Goal: Task Accomplishment & Management: Manage account settings

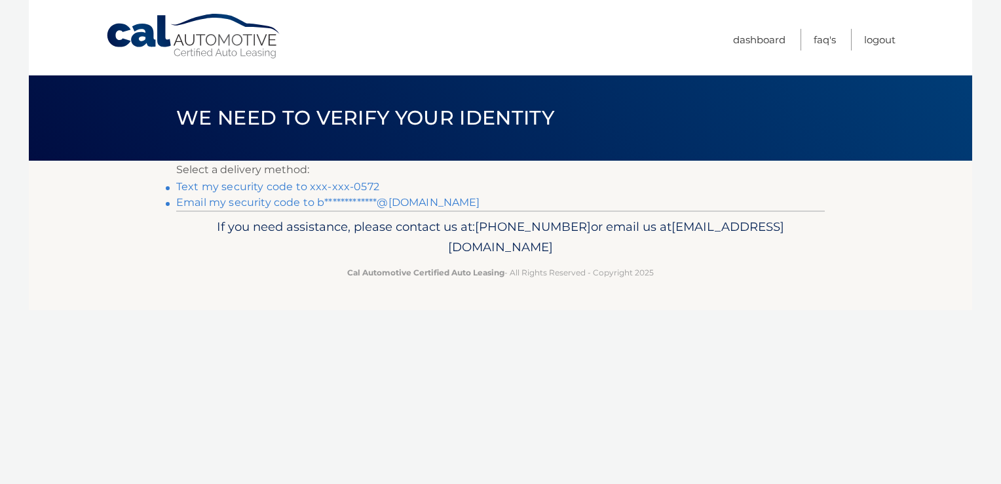
click at [273, 184] on link "Text my security code to xxx-xxx-0572" at bounding box center [277, 186] width 203 height 12
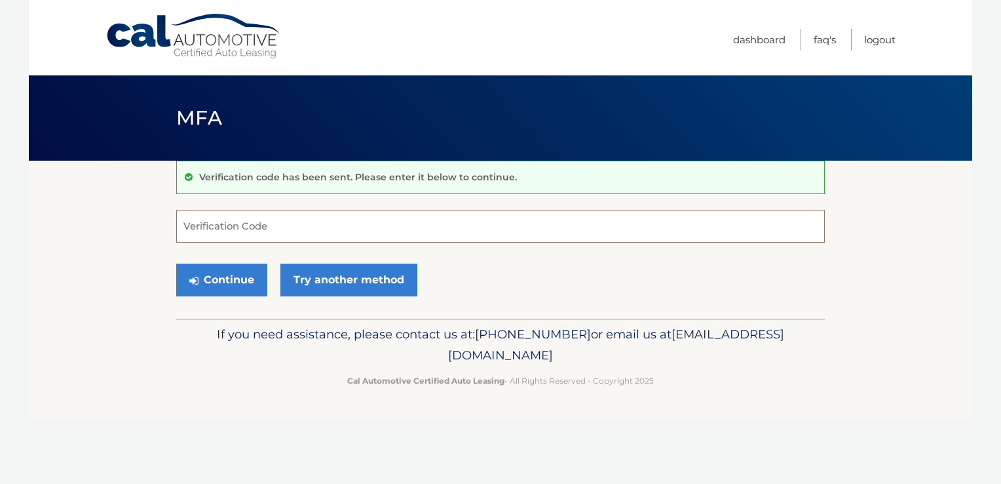
click at [241, 227] on input "Verification Code" at bounding box center [500, 226] width 649 height 33
type input "141225"
click at [185, 264] on button "Continue" at bounding box center [221, 279] width 91 height 33
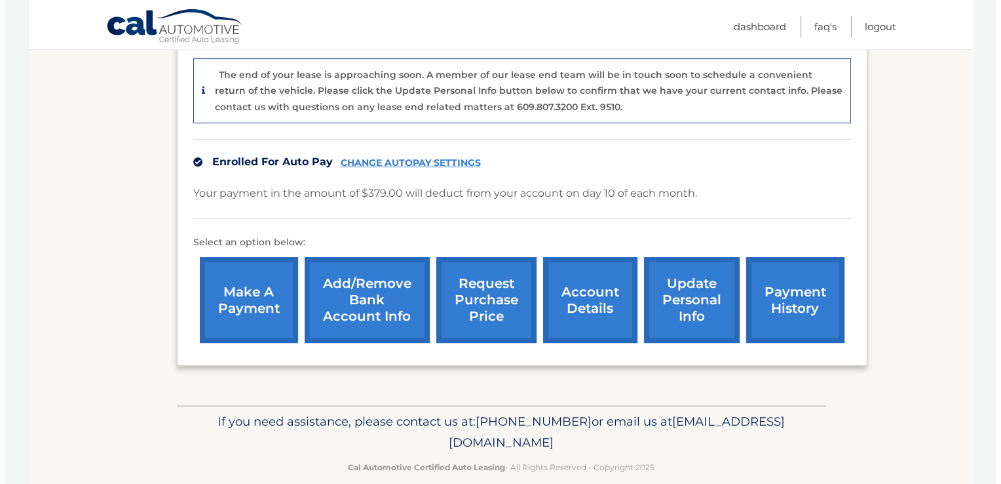
scroll to position [322, 0]
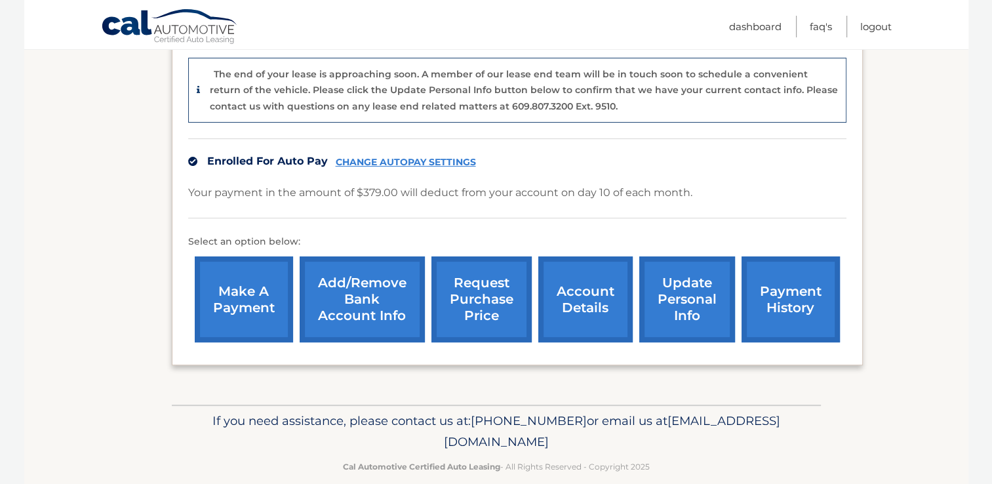
click at [471, 279] on link "request purchase price" at bounding box center [481, 299] width 100 height 86
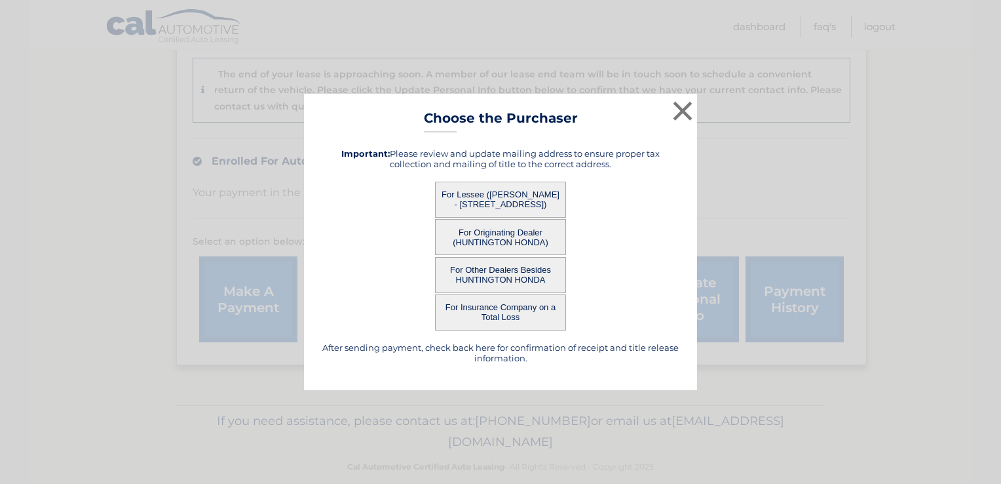
click at [473, 194] on button "For Lessee ([PERSON_NAME] - [STREET_ADDRESS])" at bounding box center [500, 200] width 131 height 36
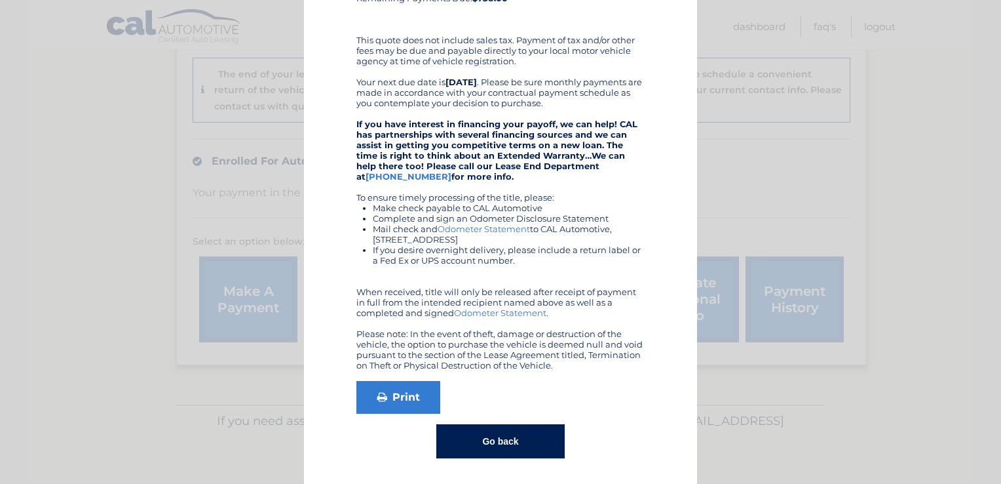
scroll to position [0, 0]
